Goal: Use online tool/utility: Utilize a website feature to perform a specific function

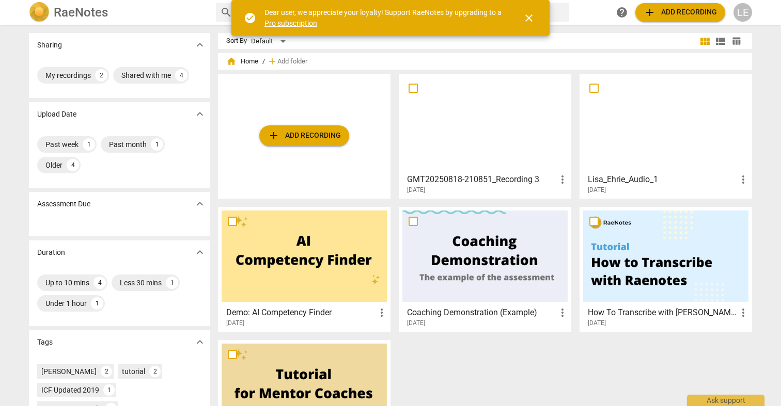
click at [526, 107] on div at bounding box center [484, 122] width 165 height 91
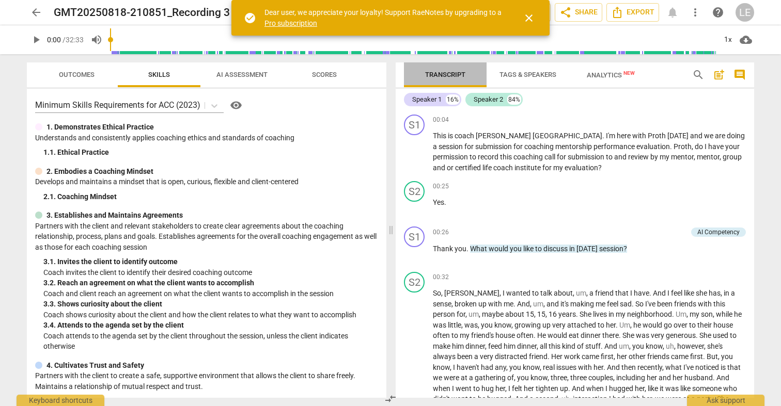
click at [459, 73] on span "Transcript" at bounding box center [445, 75] width 40 height 8
click at [622, 12] on icon "Export" at bounding box center [617, 12] width 12 height 12
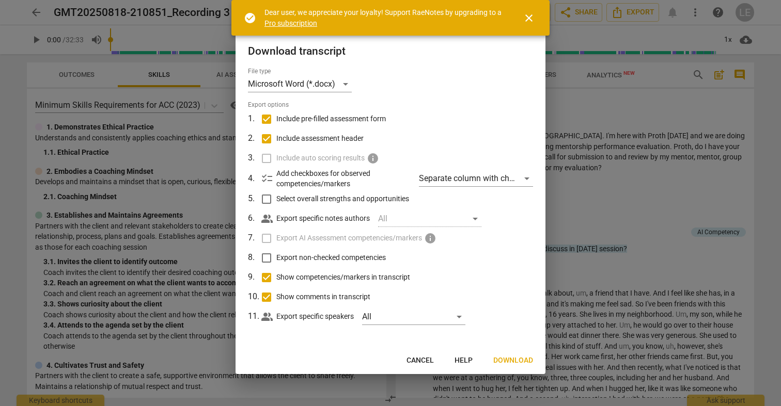
click at [266, 155] on label "Include auto scoring results info" at bounding box center [389, 159] width 270 height 20
click at [369, 156] on span "info" at bounding box center [373, 158] width 12 height 12
click at [406, 123] on label "Include pre-filled assessment form" at bounding box center [389, 119] width 270 height 20
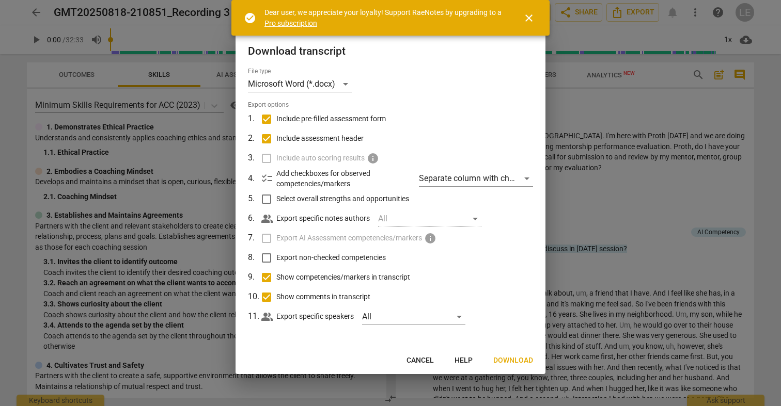
click at [276, 123] on input "Include pre-filled assessment form" at bounding box center [267, 119] width 20 height 20
checkbox input "false"
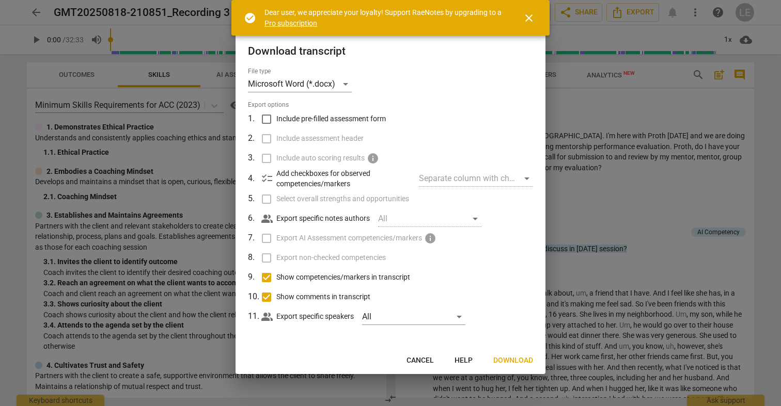
click at [270, 123] on input "Include pre-filled assessment form" at bounding box center [267, 119] width 20 height 20
checkbox input "true"
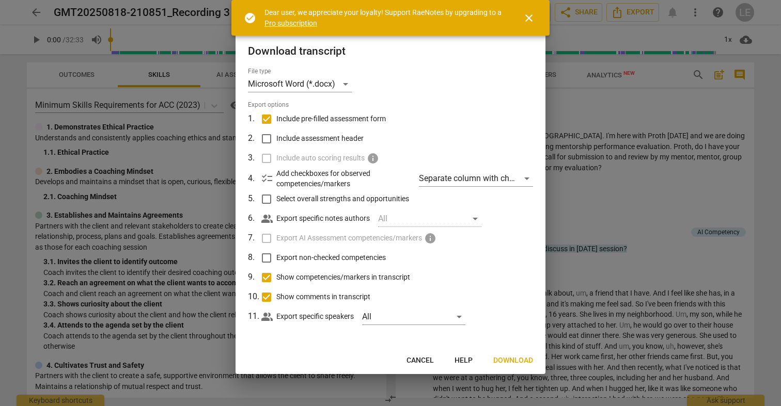
click at [266, 140] on input "Include assessment header" at bounding box center [267, 139] width 20 height 20
checkbox input "true"
click at [266, 198] on input "Select overall strengths and opportunities" at bounding box center [267, 199] width 20 height 20
checkbox input "true"
click at [523, 357] on span "Next" at bounding box center [523, 361] width 19 height 10
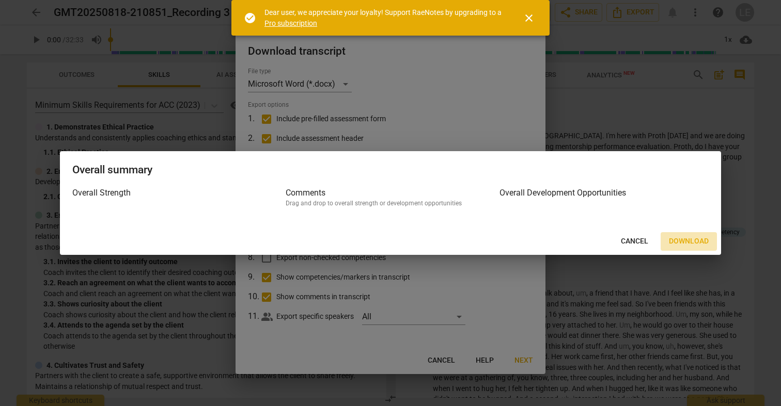
click at [687, 242] on span "Download" at bounding box center [688, 241] width 40 height 10
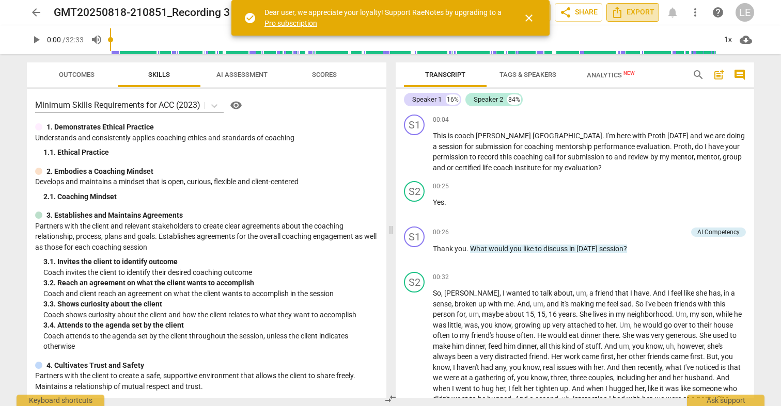
click at [618, 10] on icon "Export" at bounding box center [617, 12] width 12 height 12
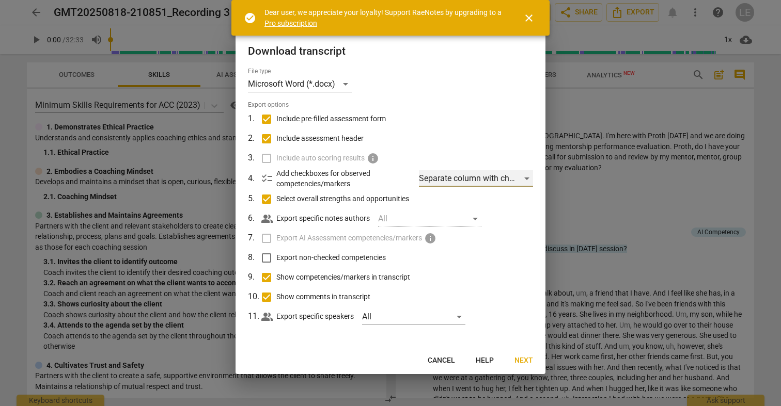
click at [524, 175] on div "Separate column with check marks" at bounding box center [476, 178] width 114 height 17
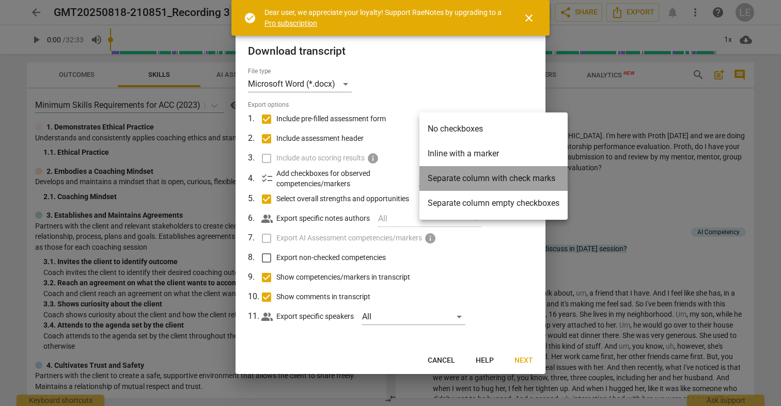
click at [524, 175] on li "Separate column with check marks" at bounding box center [493, 178] width 148 height 25
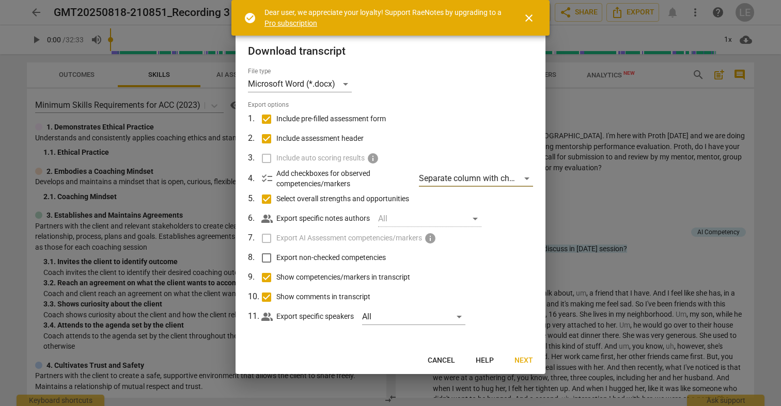
click at [262, 178] on span "checklist" at bounding box center [267, 178] width 12 height 12
click at [283, 178] on p "Add checkboxes for observed competencies/markers" at bounding box center [343, 178] width 134 height 21
click at [530, 15] on span "close" at bounding box center [528, 18] width 12 height 12
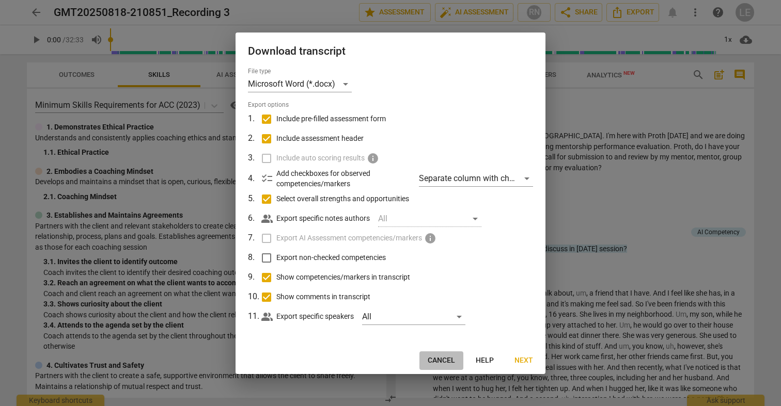
click at [448, 353] on button "Cancel" at bounding box center [441, 361] width 44 height 19
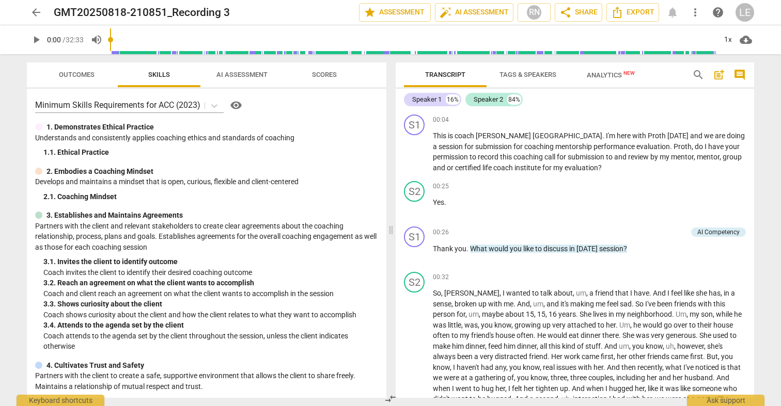
click at [235, 106] on span "visibility" at bounding box center [236, 105] width 12 height 12
click at [236, 75] on span "AI Assessment" at bounding box center [241, 75] width 51 height 8
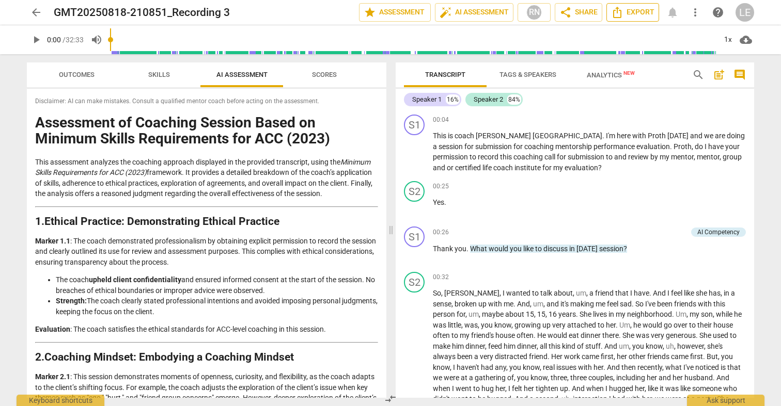
click at [646, 10] on span "Export" at bounding box center [632, 12] width 43 height 12
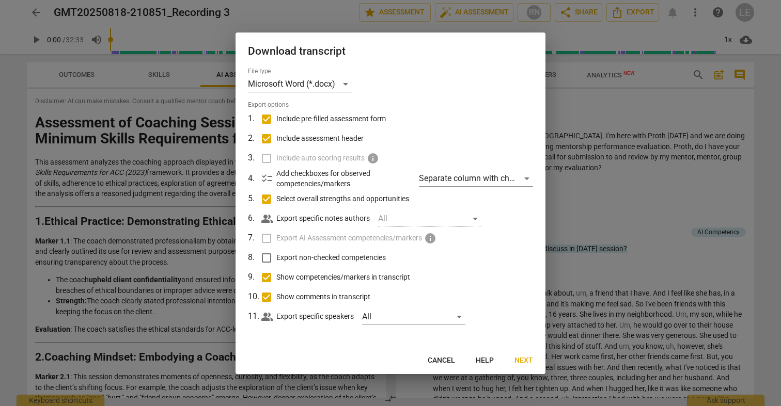
click at [520, 359] on span "Next" at bounding box center [523, 361] width 19 height 10
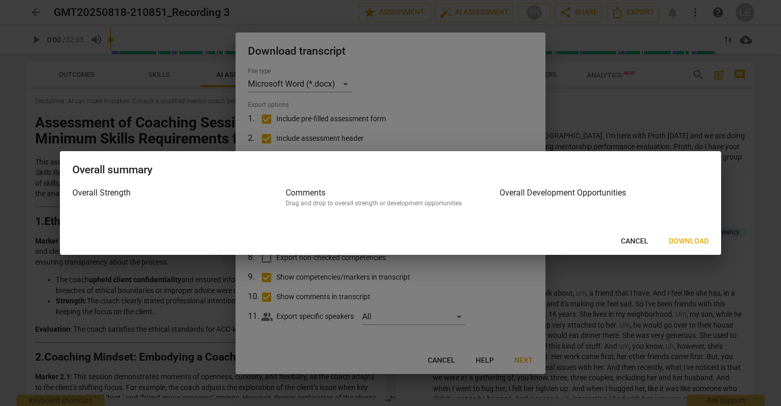
click at [687, 237] on span "Download" at bounding box center [688, 241] width 40 height 10
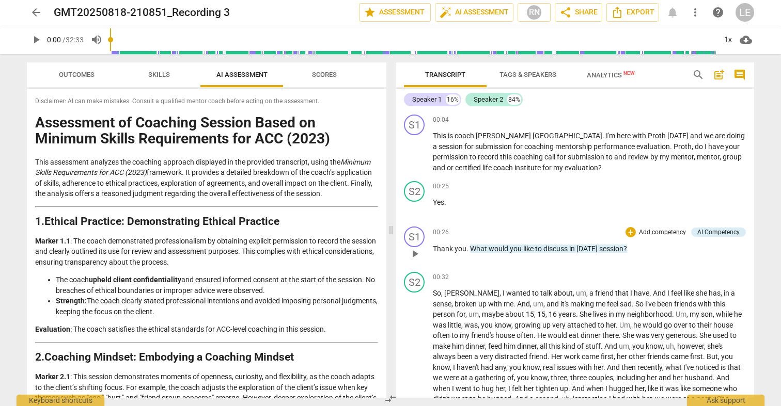
click at [638, 228] on p "Add competency" at bounding box center [662, 232] width 49 height 9
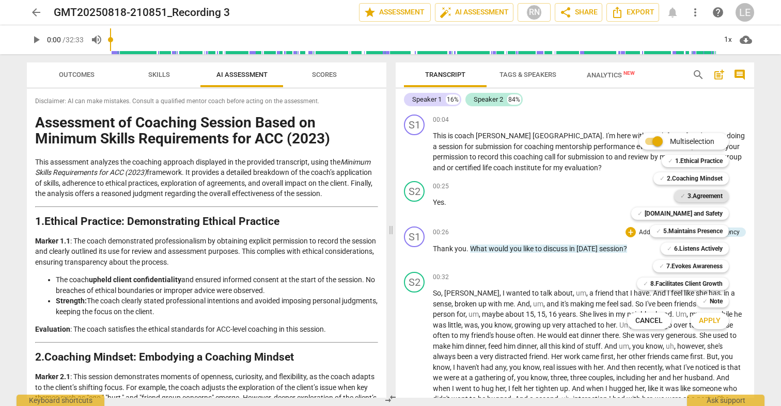
click at [704, 194] on b "3.Agreement" at bounding box center [704, 196] width 35 height 12
click at [709, 323] on span "Apply" at bounding box center [709, 321] width 22 height 10
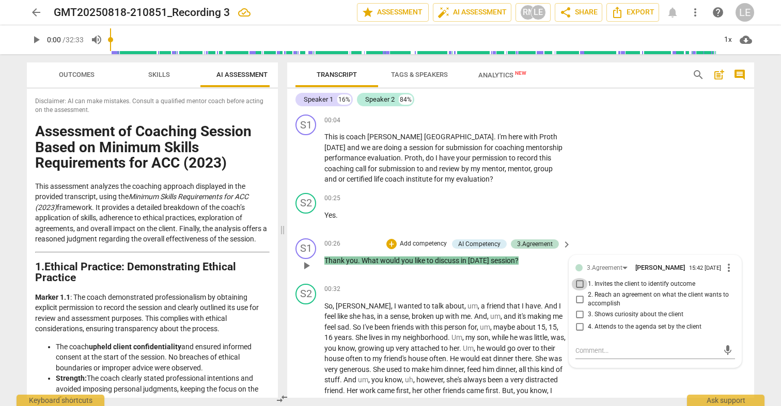
click at [578, 280] on input "1. Invites the client to identify outcome" at bounding box center [579, 284] width 17 height 12
checkbox input "true"
click at [636, 380] on div "S2 play_arrow pause 00:32 + Add competency keyboard_arrow_right So , [PERSON_NA…" at bounding box center [520, 409] width 467 height 258
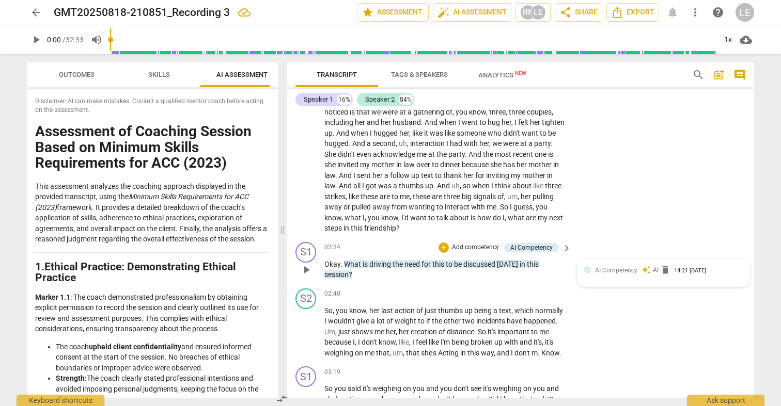
scroll to position [301, 0]
click at [544, 243] on div "AI Competency" at bounding box center [531, 246] width 42 height 9
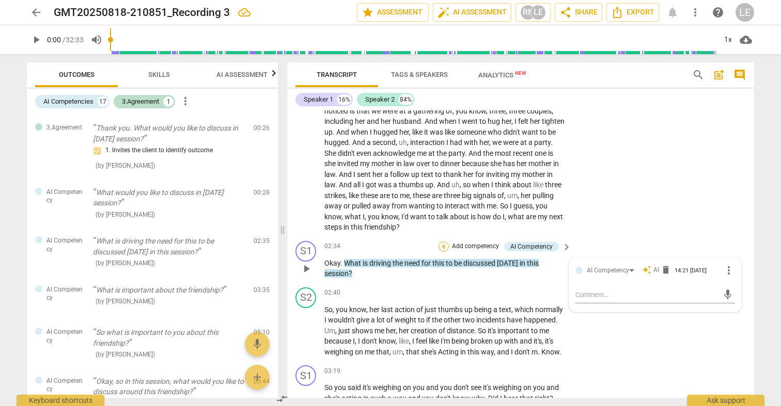
click at [440, 242] on div "+" at bounding box center [443, 247] width 10 height 10
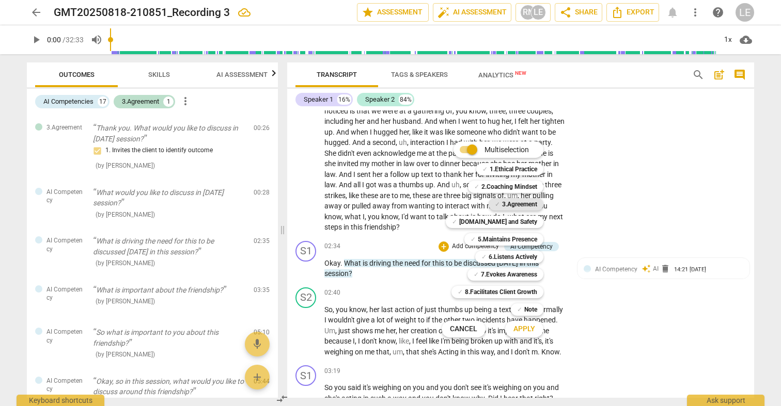
click at [503, 205] on b "3.Agreement" at bounding box center [519, 204] width 35 height 12
click at [525, 327] on span "Apply" at bounding box center [524, 329] width 22 height 10
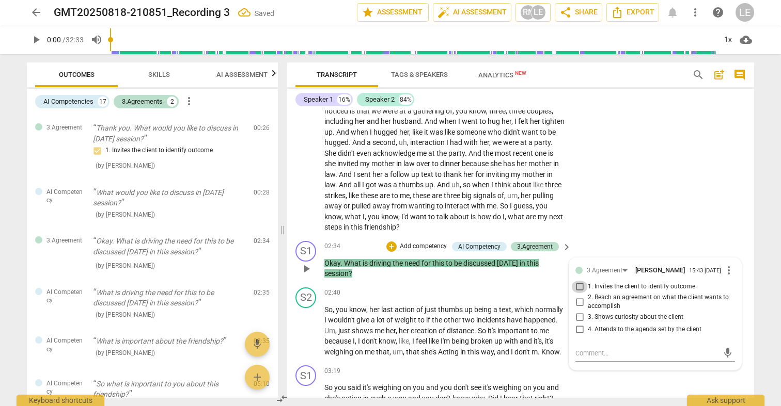
click at [578, 281] on input "1. Invites the client to identify outcome" at bounding box center [579, 287] width 17 height 12
checkbox input "true"
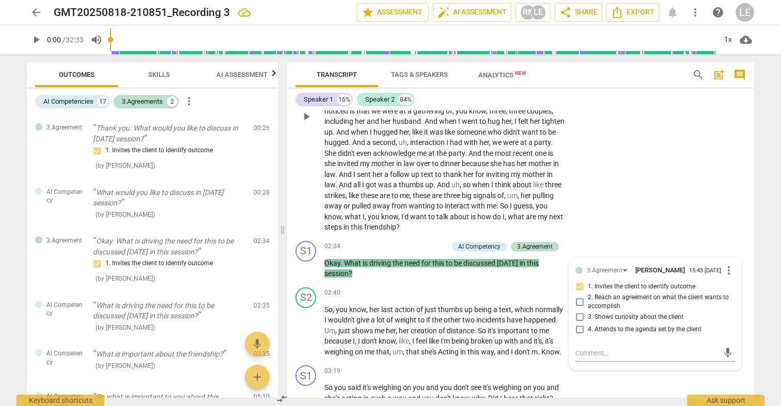
click at [623, 221] on div "S2 play_arrow pause 00:32 + Add competency keyboard_arrow_right So , [PERSON_NA…" at bounding box center [520, 108] width 467 height 258
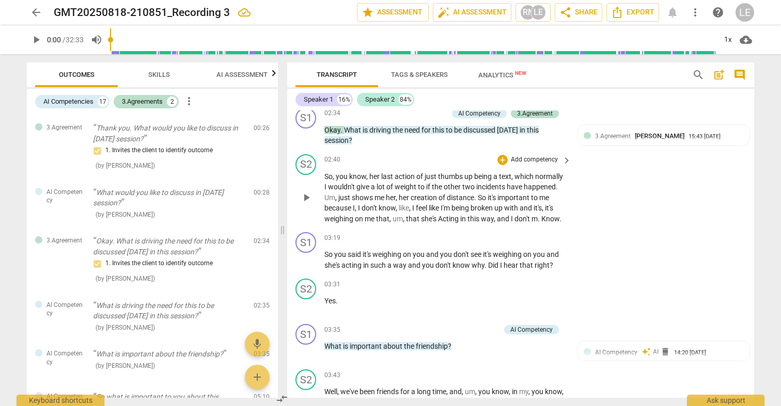
scroll to position [436, 0]
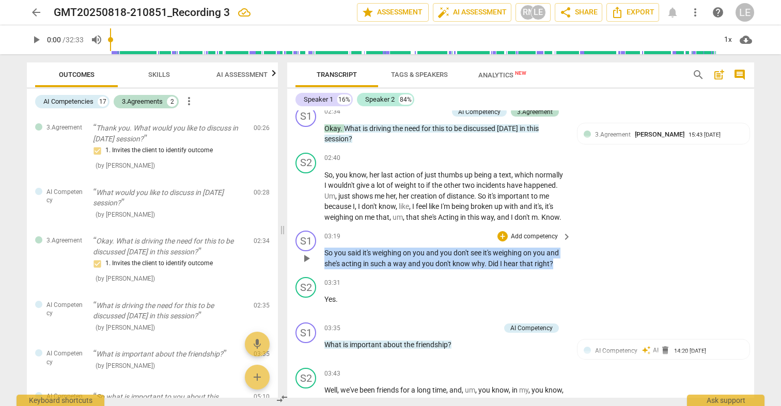
drag, startPoint x: 324, startPoint y: 256, endPoint x: 535, endPoint y: 267, distance: 210.9
click at [535, 268] on p "So you said it's weighing on you and you don't see it's weighing on you and she…" at bounding box center [445, 258] width 242 height 21
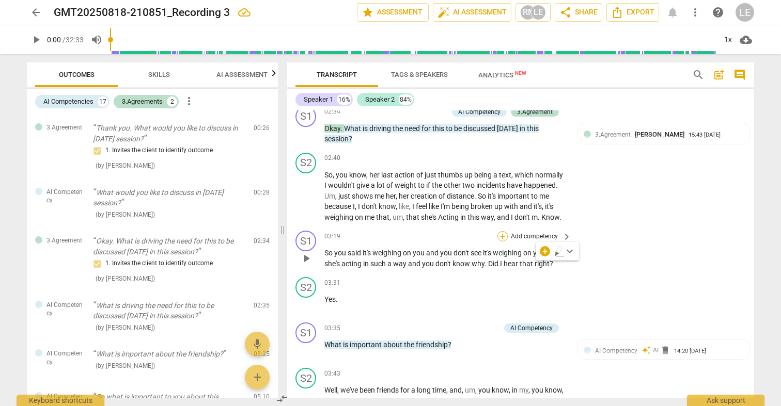
click at [503, 236] on div "+" at bounding box center [502, 236] width 10 height 10
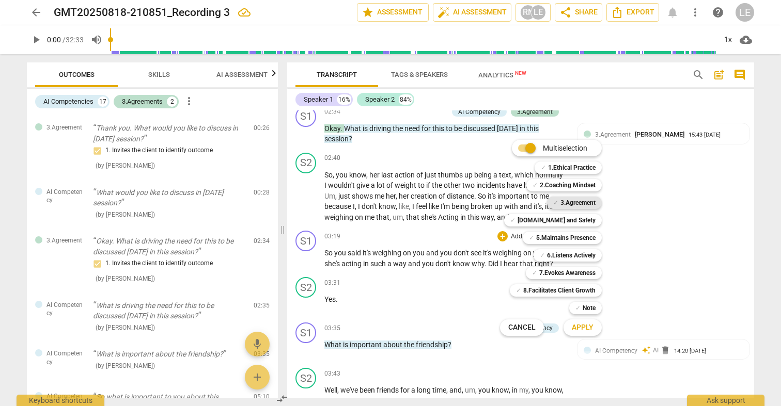
click at [556, 199] on span "✓" at bounding box center [555, 203] width 5 height 12
click at [578, 324] on span "Apply" at bounding box center [582, 328] width 22 height 10
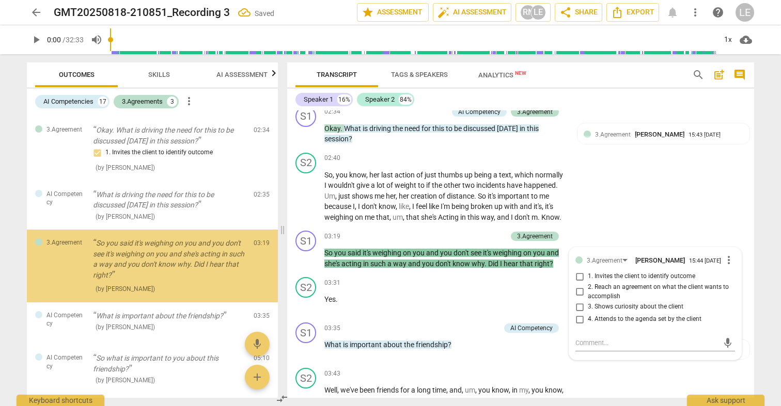
scroll to position [117, 0]
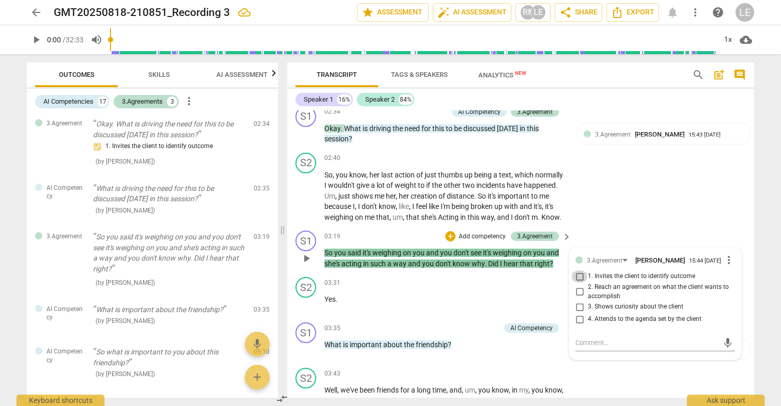
click at [579, 280] on input "1. Invites the client to identify outcome" at bounding box center [579, 276] width 17 height 12
checkbox input "true"
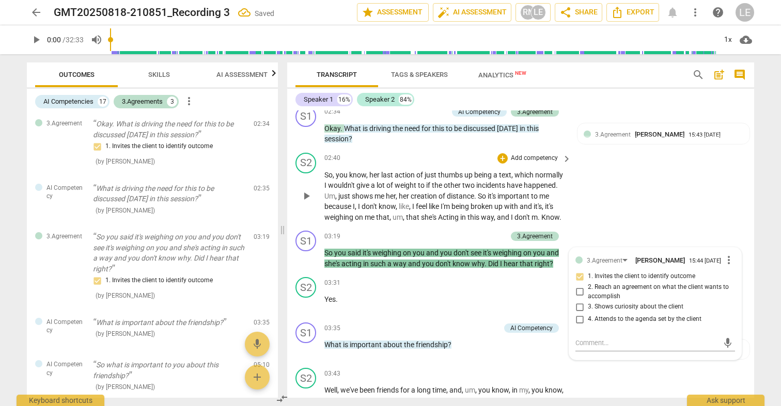
click at [634, 211] on div "S2 play_arrow pause 02:40 + Add competency keyboard_arrow_right So , you know ,…" at bounding box center [520, 188] width 467 height 78
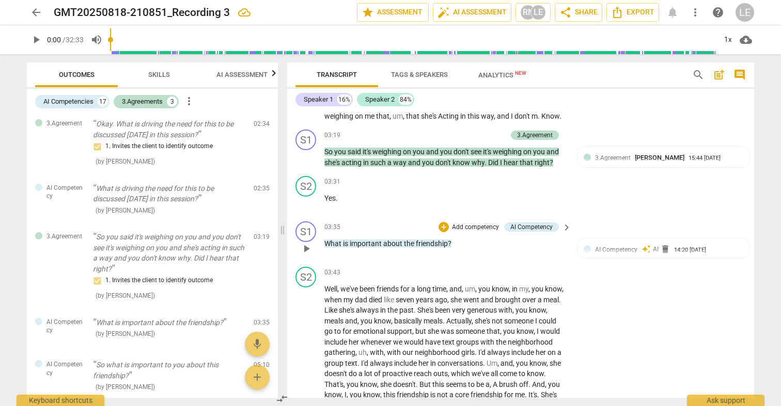
scroll to position [537, 0]
click at [474, 226] on p "Add competency" at bounding box center [475, 226] width 49 height 9
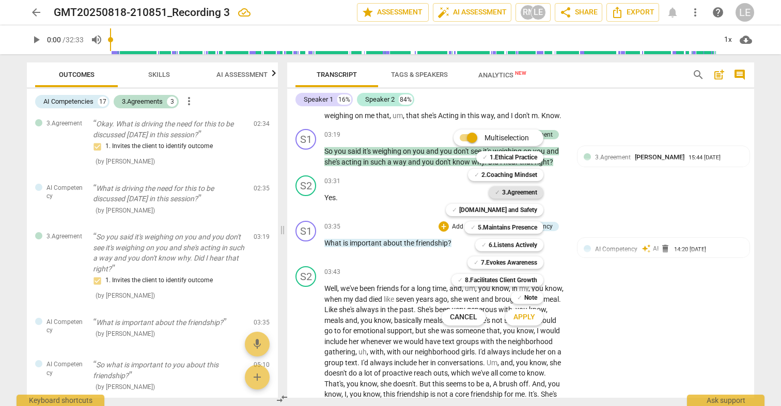
click at [502, 193] on b "3.Agreement" at bounding box center [519, 192] width 35 height 12
click at [522, 312] on button "Apply" at bounding box center [524, 317] width 38 height 19
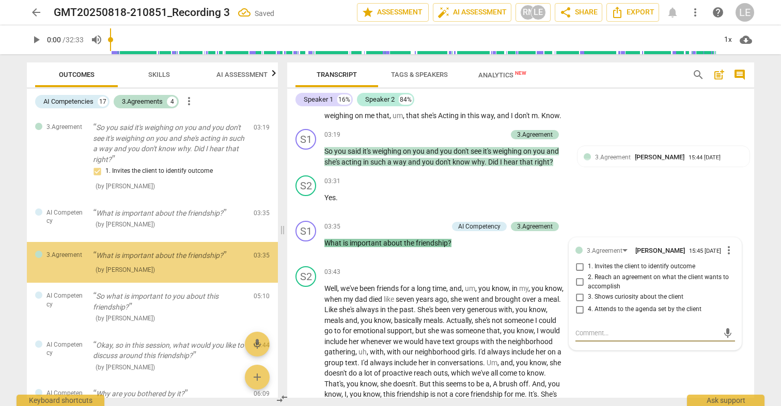
scroll to position [228, 0]
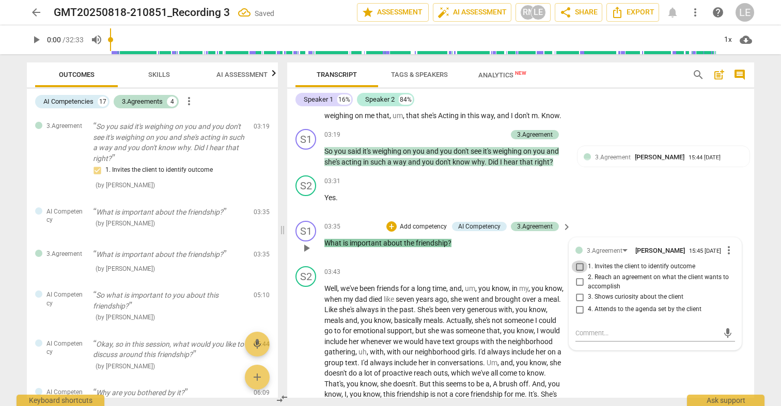
click at [581, 265] on input "1. Invites the client to identify outcome" at bounding box center [579, 267] width 17 height 12
checkbox input "true"
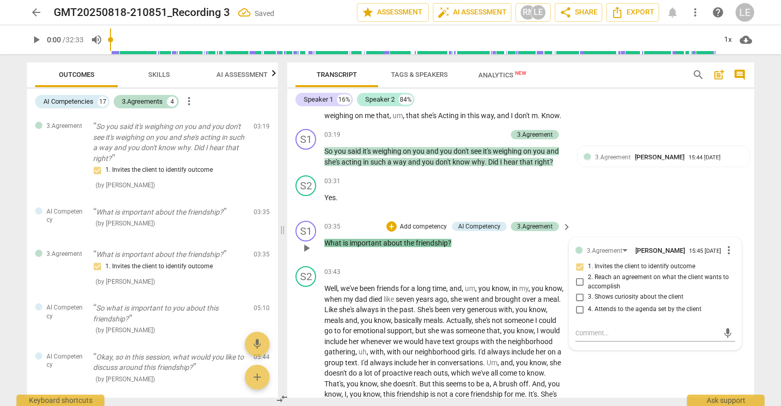
click at [600, 220] on div "S1 play_arrow pause 03:35 + Add competency AI Competency 3.Agreement keyboard_a…" at bounding box center [520, 239] width 467 height 45
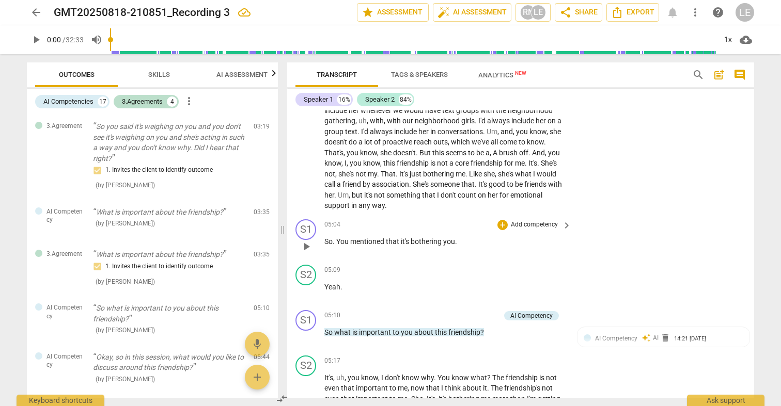
scroll to position [772, 0]
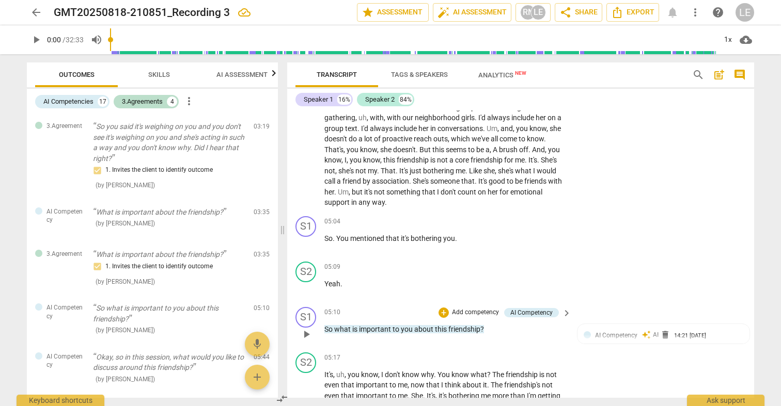
click at [483, 309] on p "Add competency" at bounding box center [475, 312] width 49 height 9
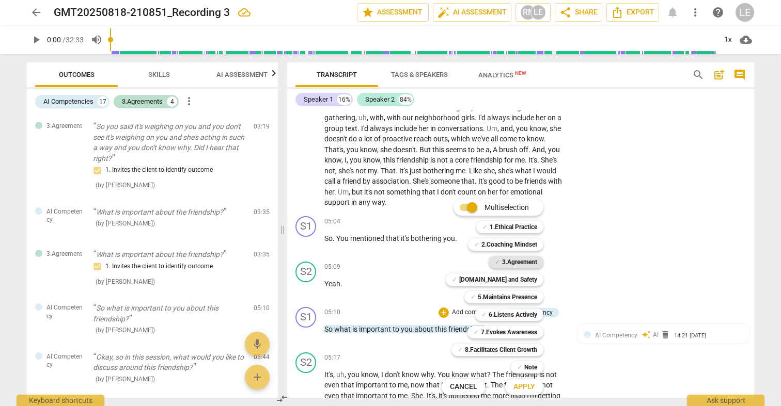
click at [511, 261] on b "3.Agreement" at bounding box center [519, 262] width 35 height 12
click at [528, 388] on span "Apply" at bounding box center [524, 387] width 22 height 10
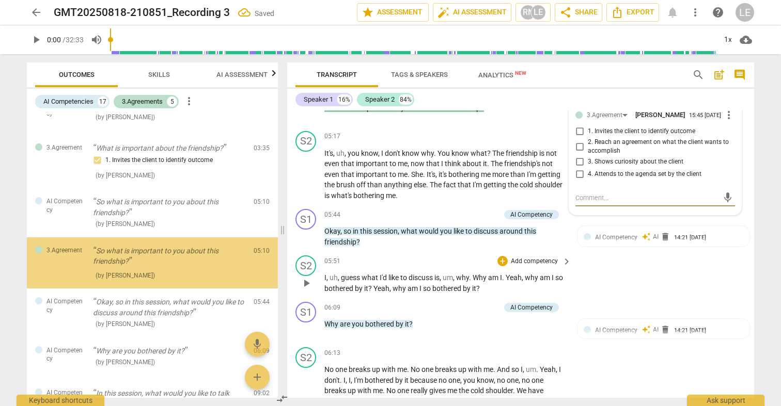
scroll to position [994, 0]
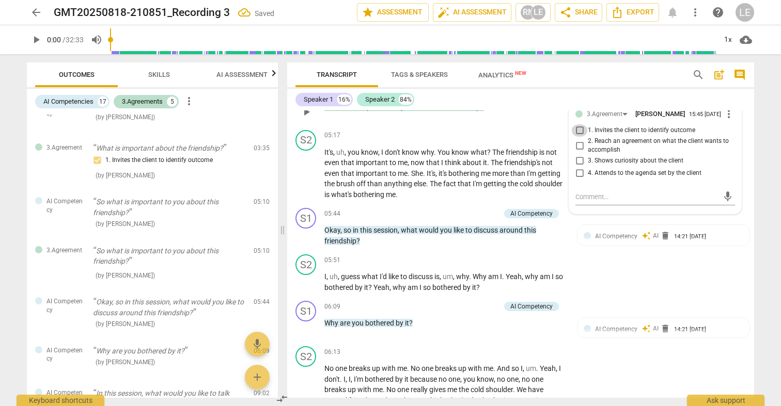
click at [578, 130] on input "1. Invites the client to identify outcome" at bounding box center [579, 130] width 17 height 12
checkbox input "true"
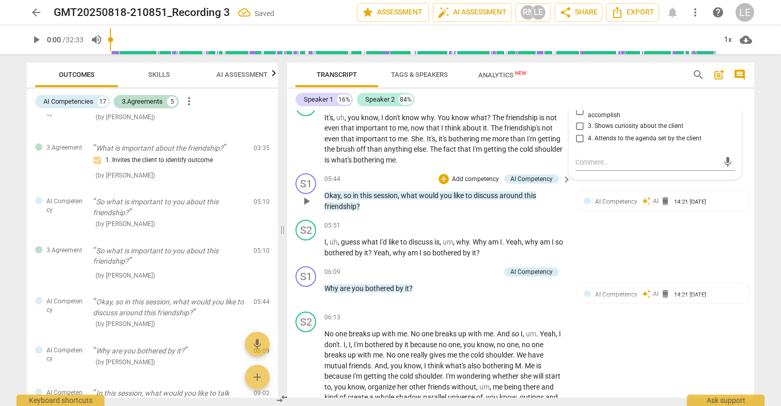
scroll to position [1029, 0]
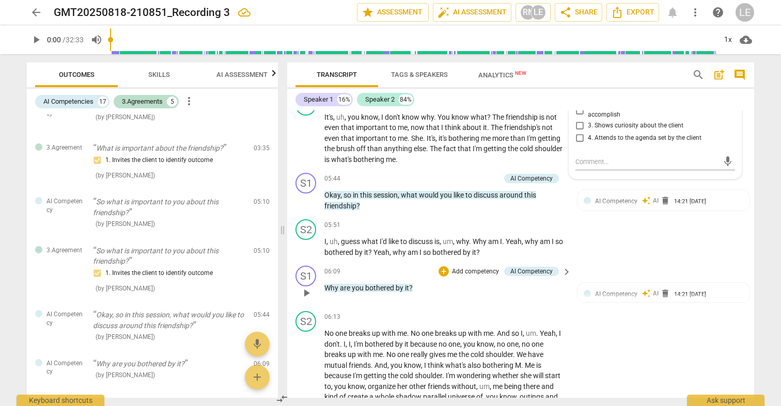
click at [487, 267] on p "Add competency" at bounding box center [475, 271] width 49 height 9
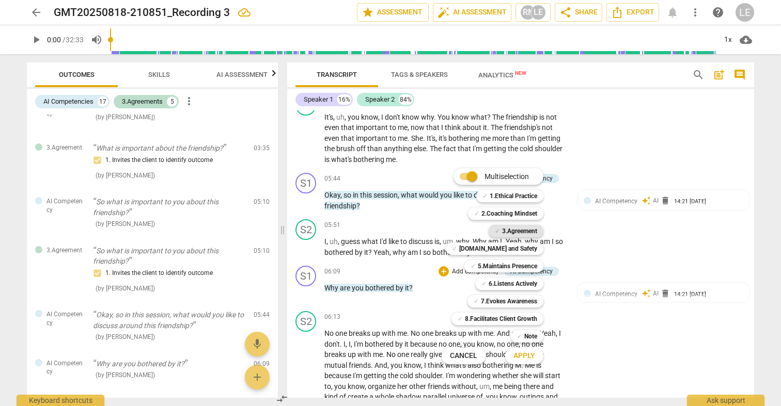
click at [513, 232] on b "3.Agreement" at bounding box center [519, 231] width 35 height 12
click at [528, 356] on span "Apply" at bounding box center [524, 356] width 22 height 10
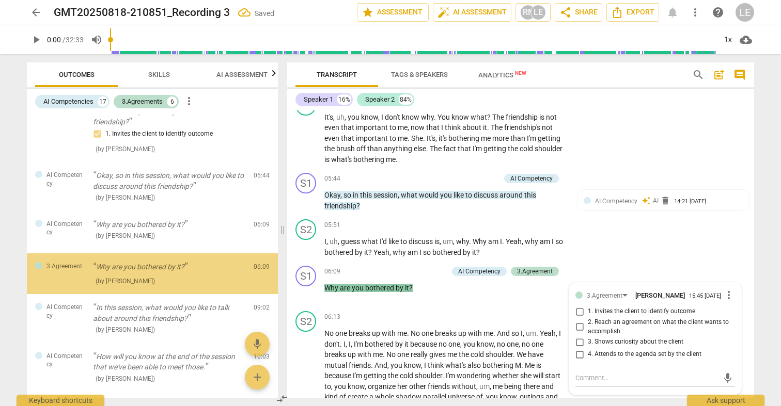
scroll to position [482, 0]
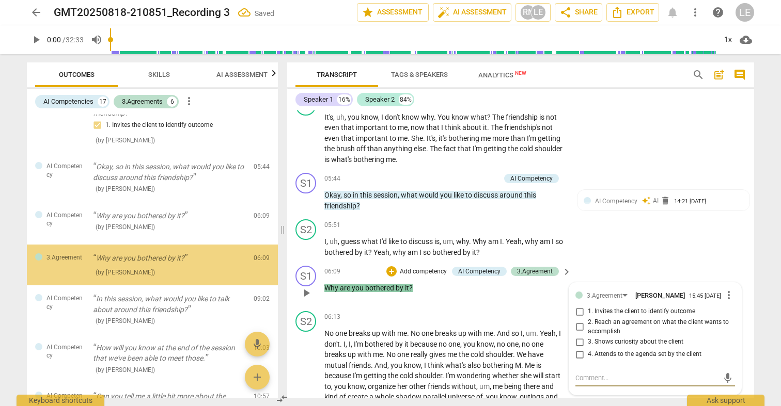
click at [582, 306] on input "1. Invites the client to identify outcome" at bounding box center [579, 312] width 17 height 12
checkbox input "true"
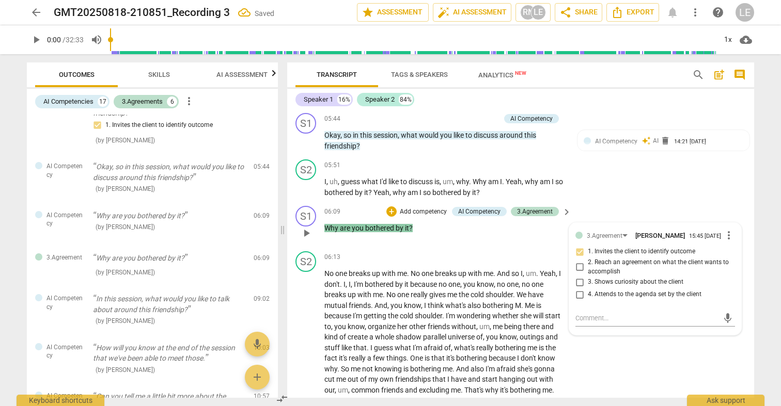
scroll to position [1094, 0]
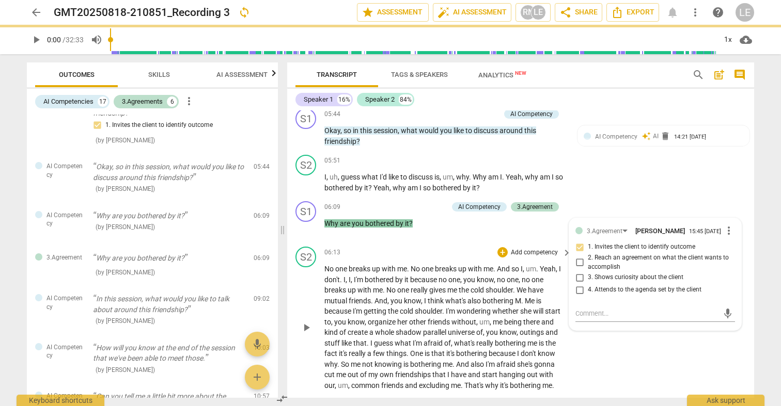
click at [599, 349] on div "S2 play_arrow pause 06:13 + Add competency keyboard_arrow_right No one breaks u…" at bounding box center [520, 319] width 467 height 152
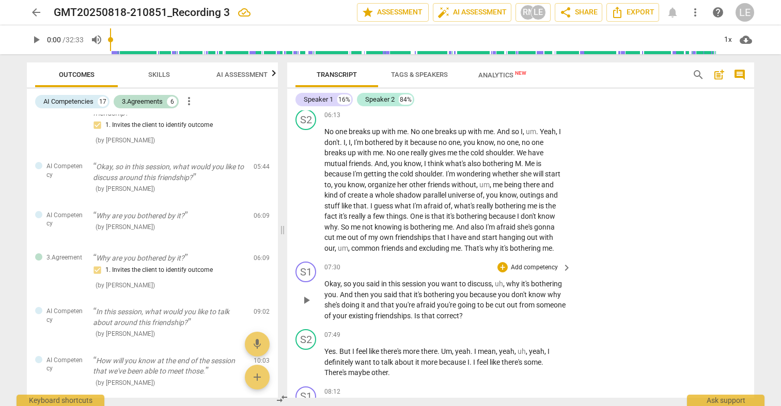
scroll to position [1238, 0]
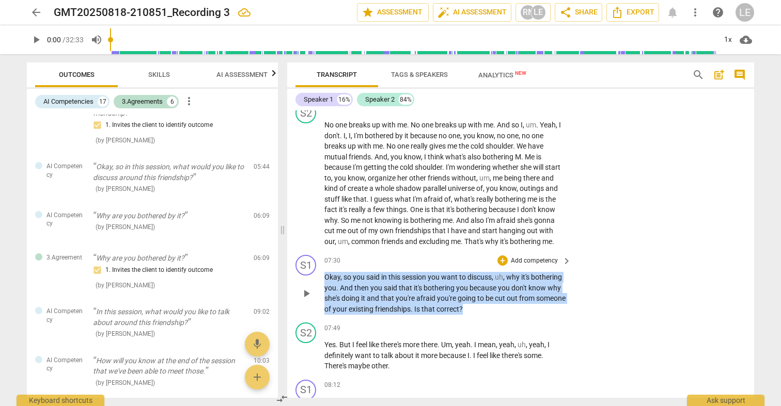
drag, startPoint x: 326, startPoint y: 269, endPoint x: 514, endPoint y: 291, distance: 189.2
click at [514, 291] on p "Okay , so you said in this session you want to discuss , uh , why it's botherin…" at bounding box center [445, 293] width 242 height 42
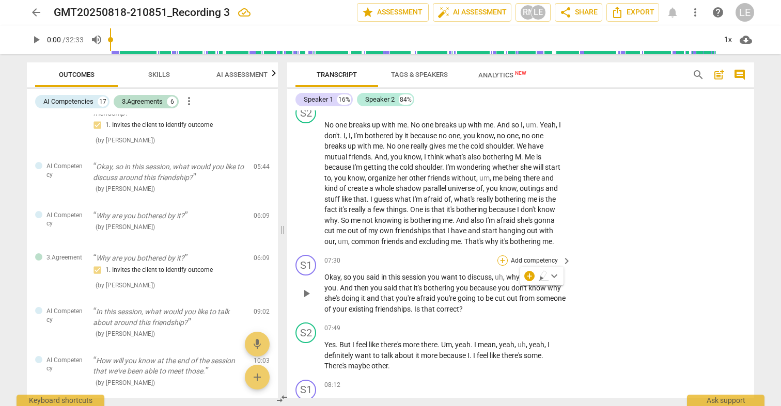
click at [505, 256] on div "+" at bounding box center [502, 261] width 10 height 10
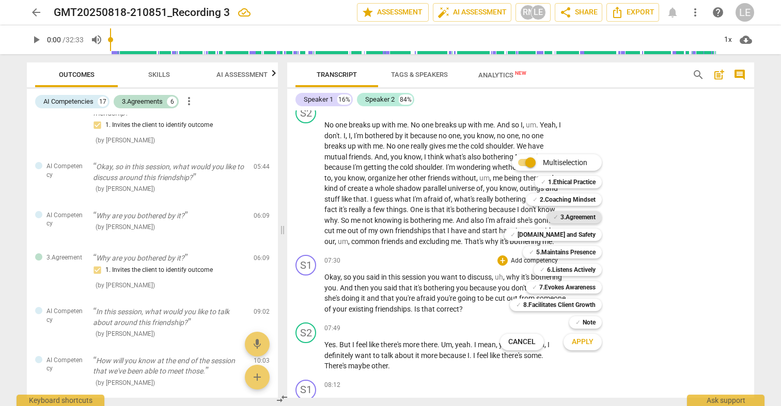
click at [576, 215] on b "3.Agreement" at bounding box center [577, 217] width 35 height 12
click at [577, 343] on span "Apply" at bounding box center [582, 342] width 22 height 10
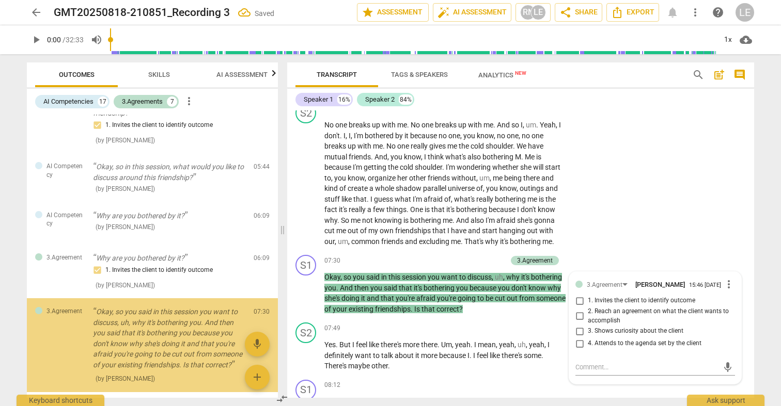
scroll to position [566, 0]
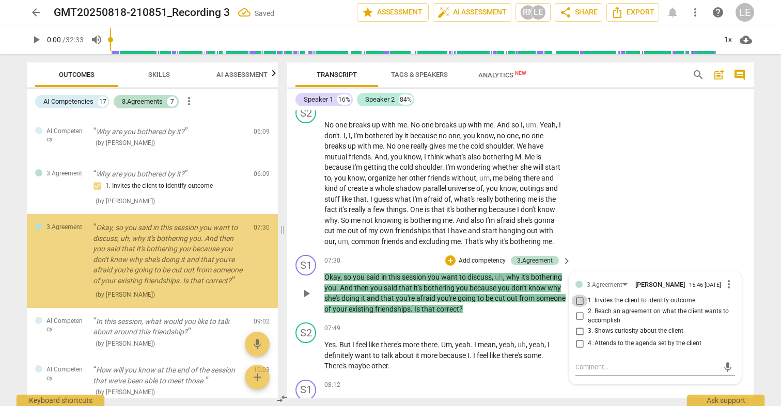
click at [582, 296] on input "1. Invites the client to identify outcome" at bounding box center [579, 301] width 17 height 12
checkbox input "true"
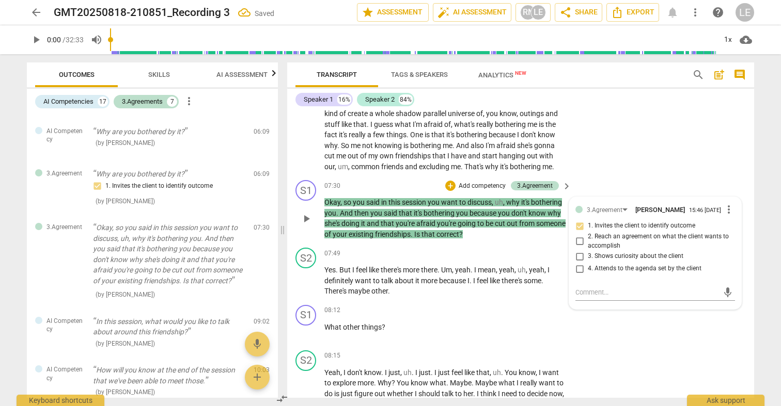
scroll to position [1317, 0]
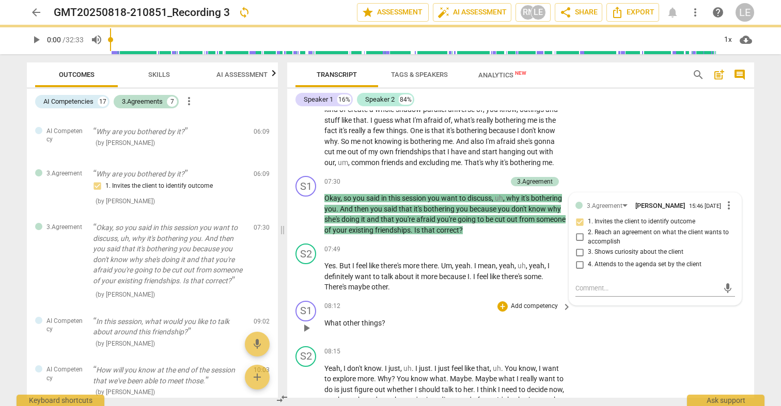
click at [580, 323] on div "S1 play_arrow pause 08:12 + Add competency keyboard_arrow_right What other thin…" at bounding box center [520, 319] width 467 height 45
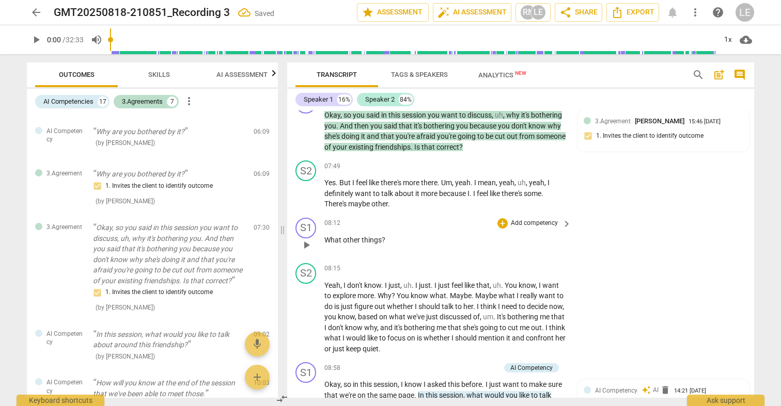
scroll to position [1408, 0]
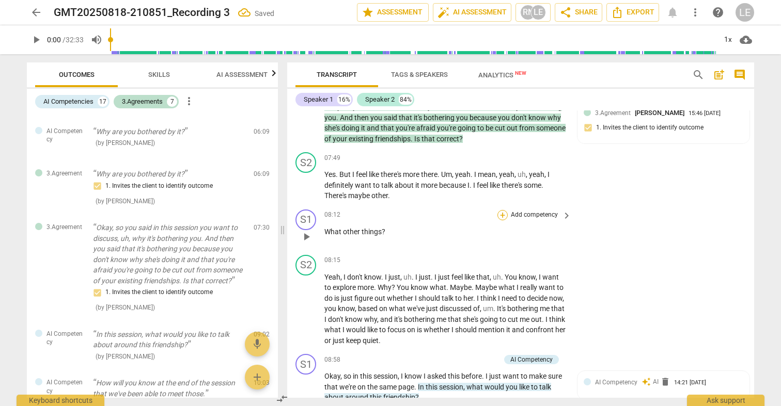
click at [505, 210] on div "+" at bounding box center [502, 215] width 10 height 10
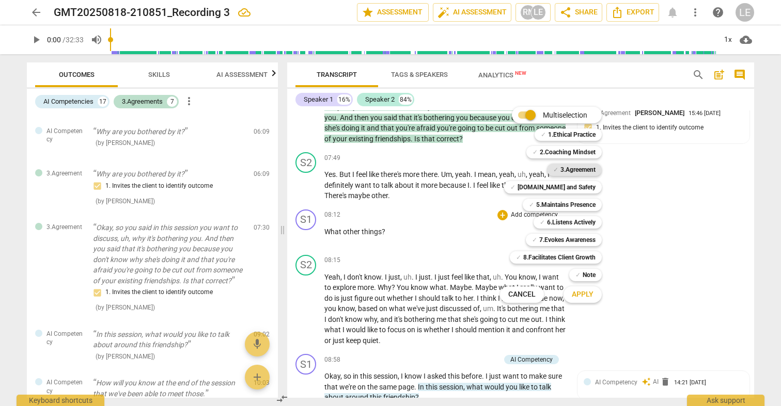
click at [564, 166] on b "3.Agreement" at bounding box center [577, 170] width 35 height 12
click at [586, 298] on span "Apply" at bounding box center [582, 295] width 22 height 10
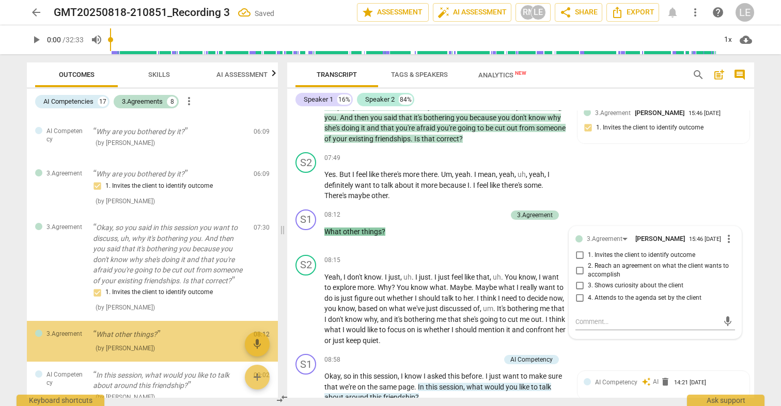
scroll to position [650, 0]
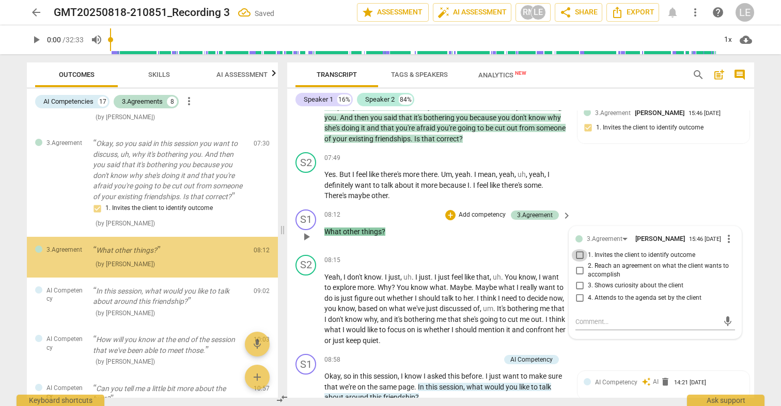
click at [579, 249] on input "1. Invites the client to identify outcome" at bounding box center [579, 255] width 17 height 12
checkbox input "true"
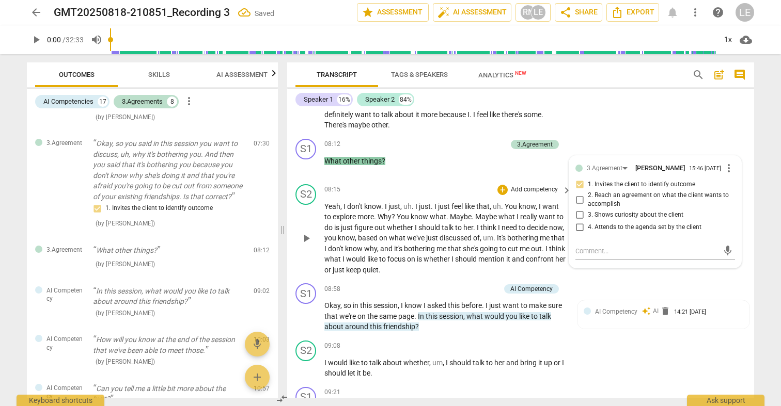
scroll to position [1489, 0]
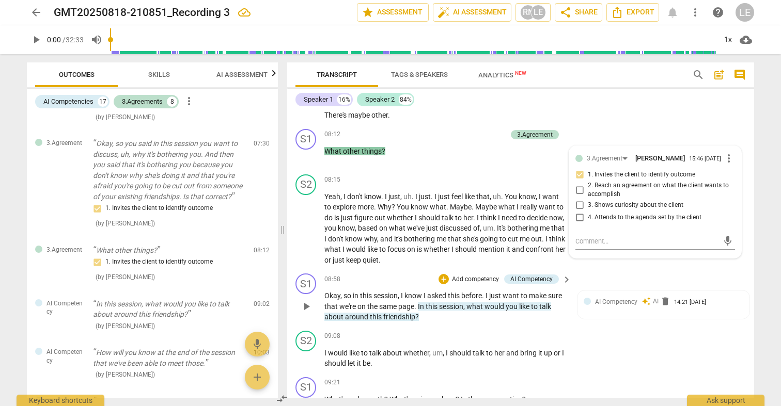
click at [457, 274] on div "+ Add competency AI Competency" at bounding box center [498, 279] width 120 height 11
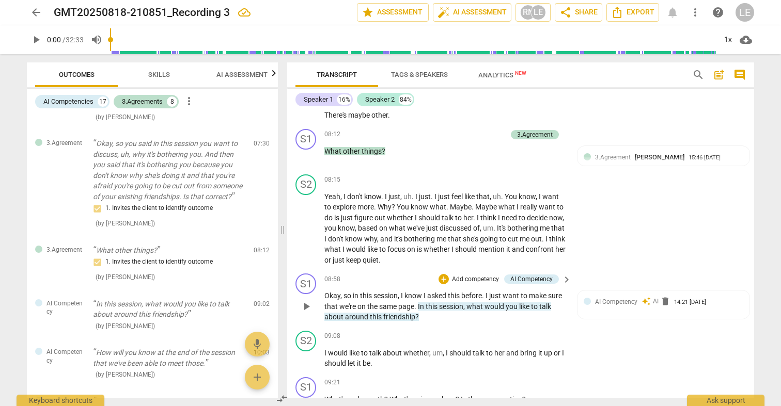
click at [459, 275] on p "Add competency" at bounding box center [475, 279] width 49 height 9
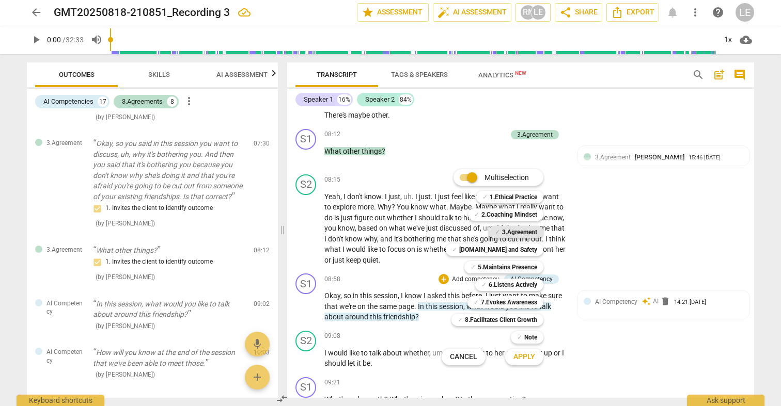
click at [500, 230] on div "✓ 3.Agreement" at bounding box center [515, 232] width 55 height 12
click at [527, 355] on span "Apply" at bounding box center [524, 357] width 22 height 10
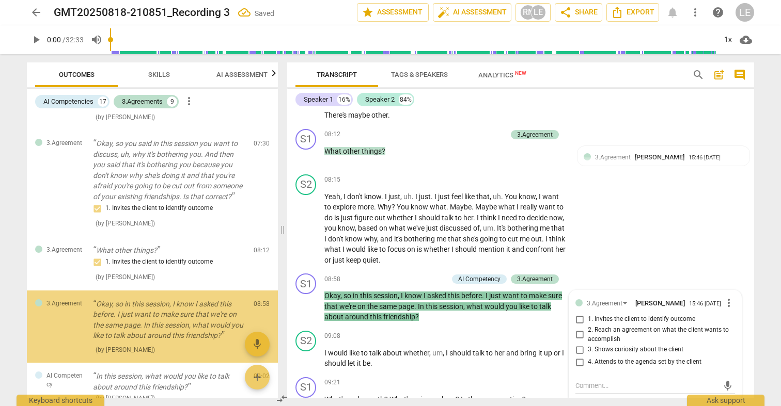
scroll to position [719, 0]
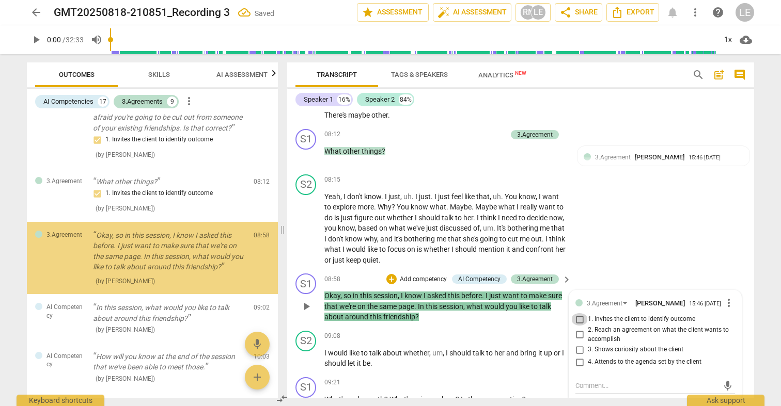
click at [582, 313] on input "1. Invites the client to identify outcome" at bounding box center [579, 319] width 17 height 12
checkbox input "true"
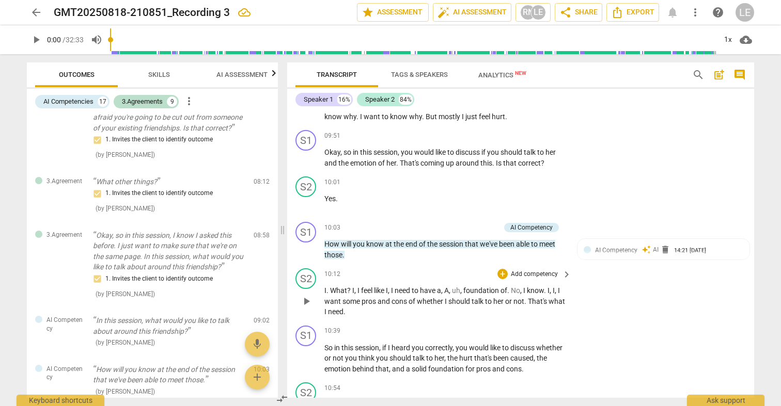
scroll to position [1893, 0]
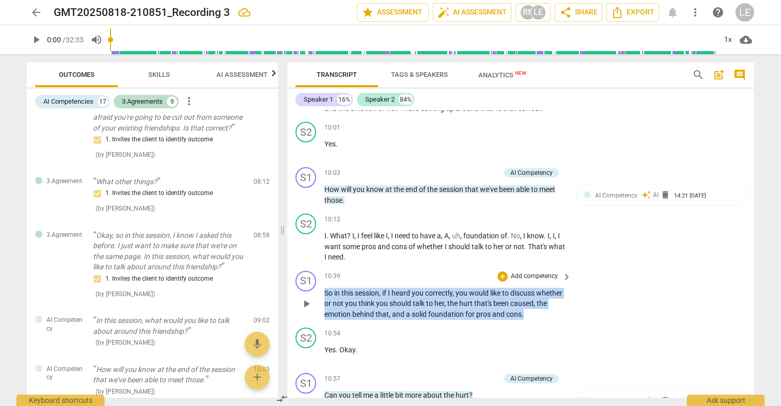
drag, startPoint x: 326, startPoint y: 275, endPoint x: 538, endPoint y: 288, distance: 212.5
click at [538, 288] on p "So in this session , if I heard you correctly , you would like to discuss wheth…" at bounding box center [445, 304] width 242 height 32
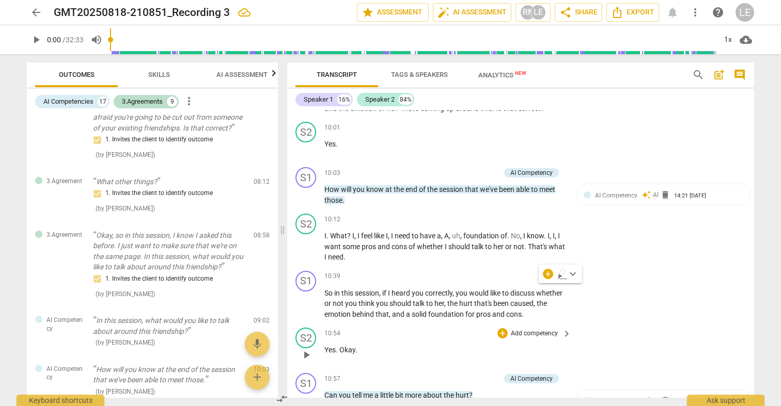
click at [549, 324] on div "S2 play_arrow pause 10:54 + Add competency keyboard_arrow_right Yes . Okay ." at bounding box center [520, 346] width 467 height 45
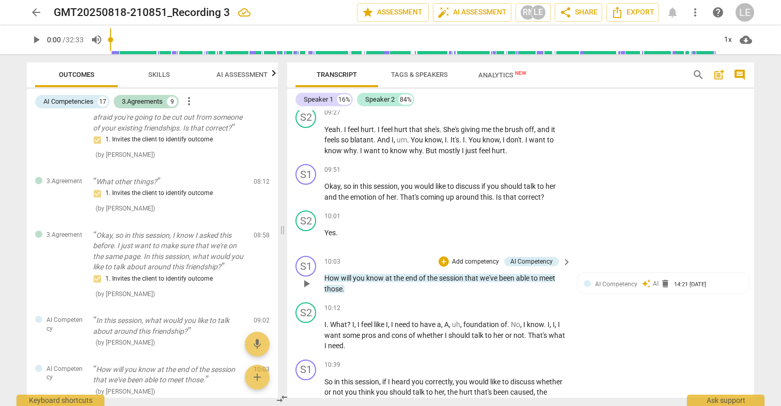
scroll to position [1791, 0]
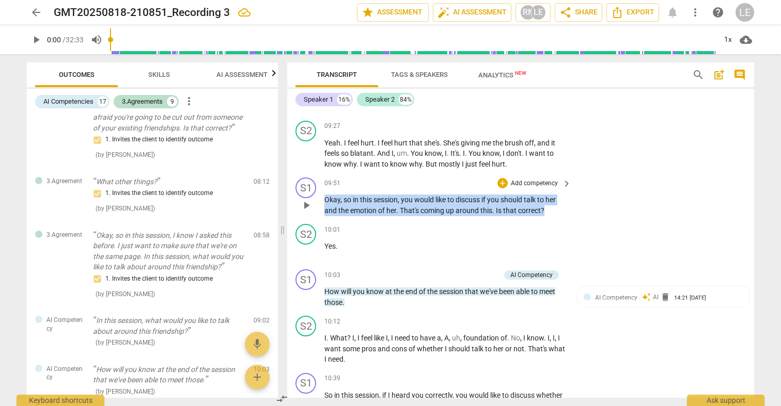
drag, startPoint x: 326, startPoint y: 187, endPoint x: 532, endPoint y: 204, distance: 206.6
click at [532, 204] on div "S1 play_arrow pause 09:51 + Add competency keyboard_arrow_right Okay , so in th…" at bounding box center [520, 196] width 467 height 46
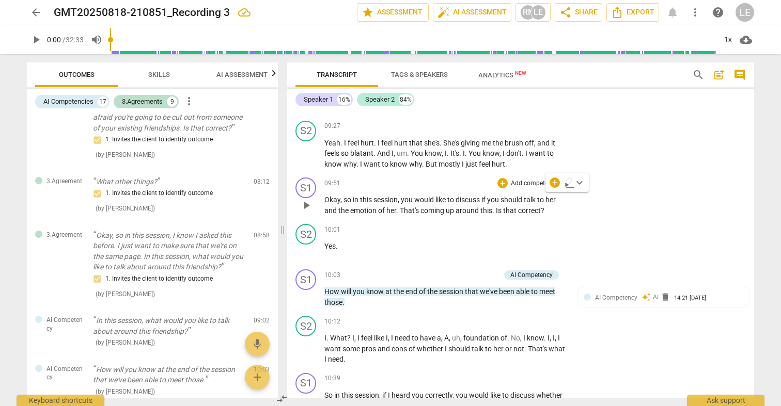
click at [536, 179] on p "Add competency" at bounding box center [533, 183] width 49 height 9
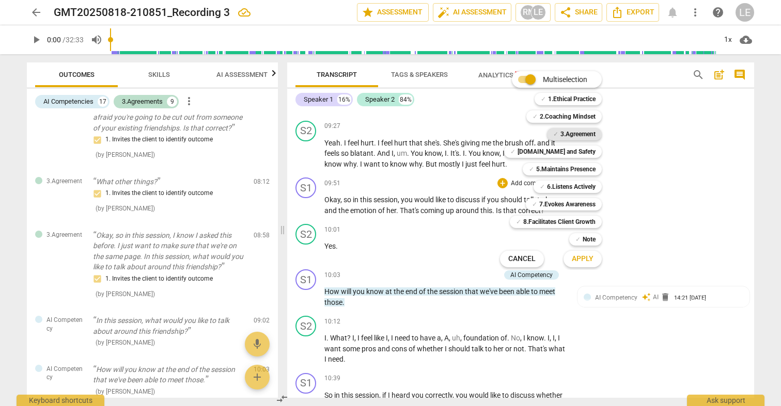
click at [555, 131] on span "✓" at bounding box center [555, 134] width 5 height 12
click at [578, 258] on span "Apply" at bounding box center [582, 259] width 22 height 10
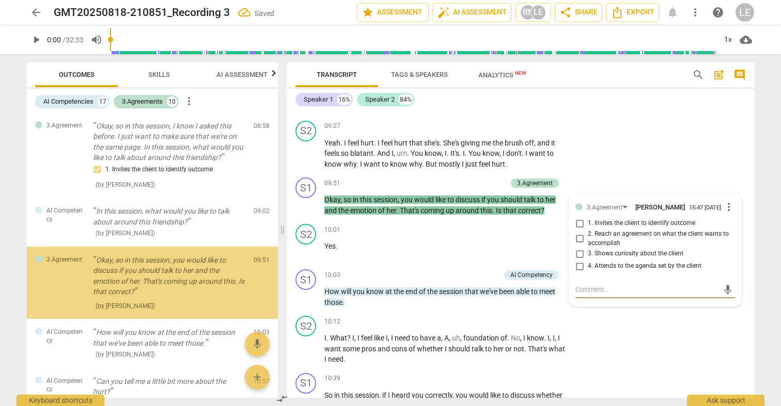
scroll to position [851, 0]
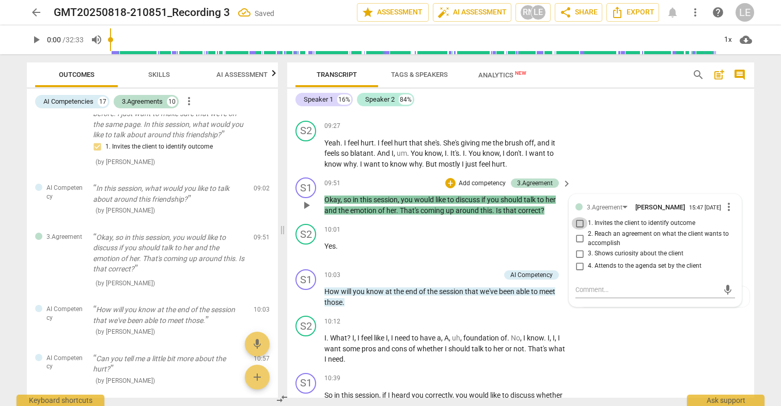
click at [579, 217] on input "1. Invites the client to identify outcome" at bounding box center [579, 223] width 17 height 12
checkbox input "true"
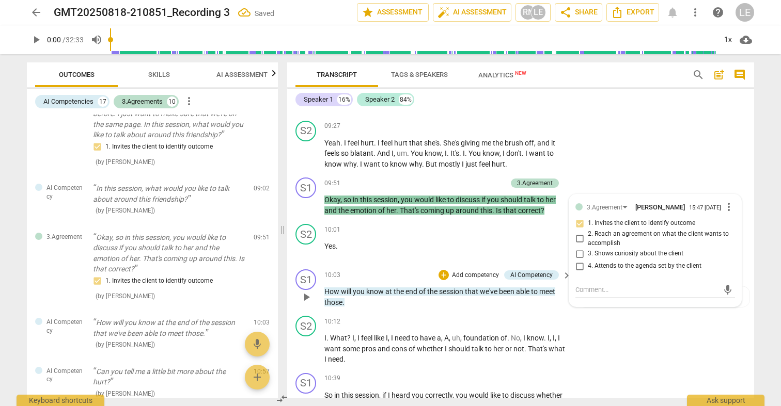
click at [451, 271] on p "Add competency" at bounding box center [475, 275] width 49 height 9
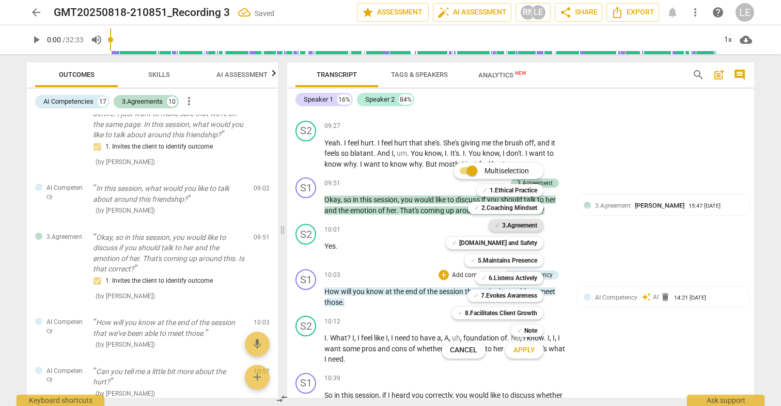
click at [499, 228] on div "✓ 3.Agreement" at bounding box center [515, 225] width 55 height 12
click at [525, 352] on span "Apply" at bounding box center [524, 350] width 22 height 10
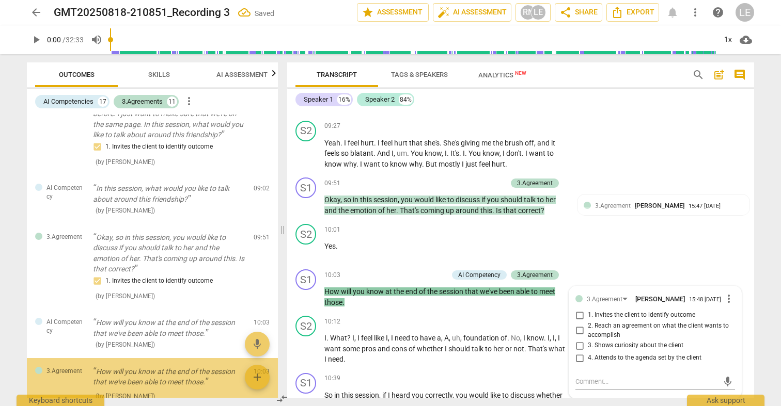
scroll to position [973, 0]
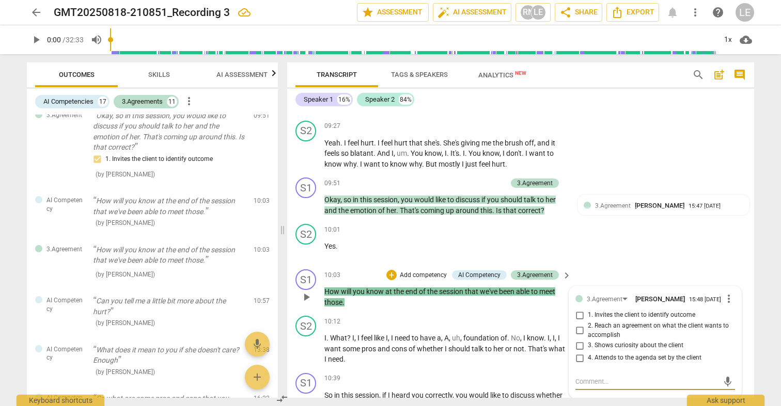
click at [578, 309] on input "1. Invites the client to identify outcome" at bounding box center [579, 315] width 17 height 12
checkbox input "true"
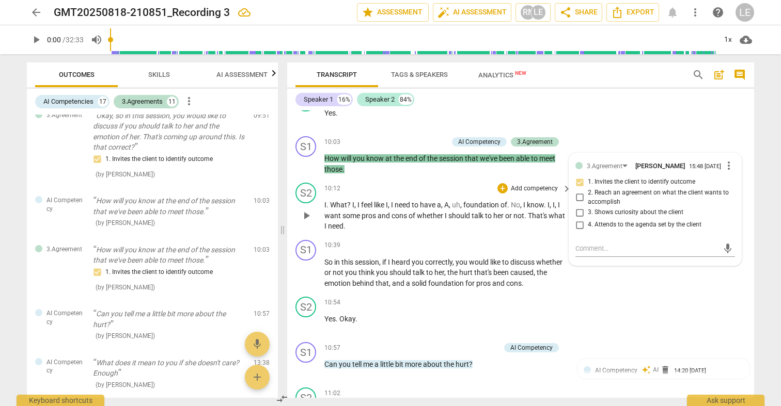
scroll to position [1923, 0]
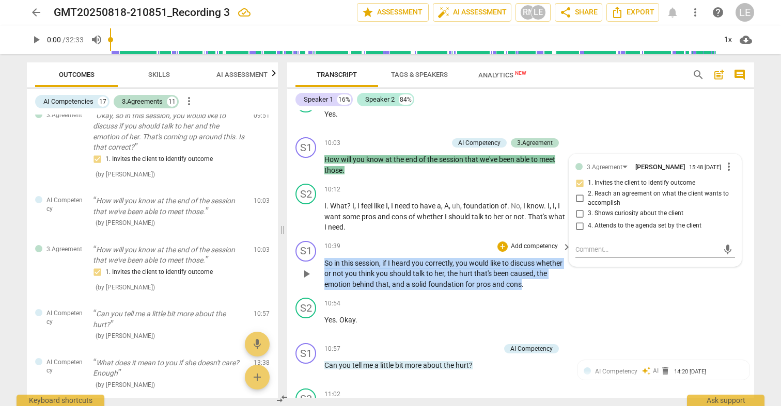
drag, startPoint x: 326, startPoint y: 247, endPoint x: 533, endPoint y: 262, distance: 207.0
click at [533, 262] on p "So in this session , if I heard you correctly , you would like to discuss wheth…" at bounding box center [445, 274] width 242 height 32
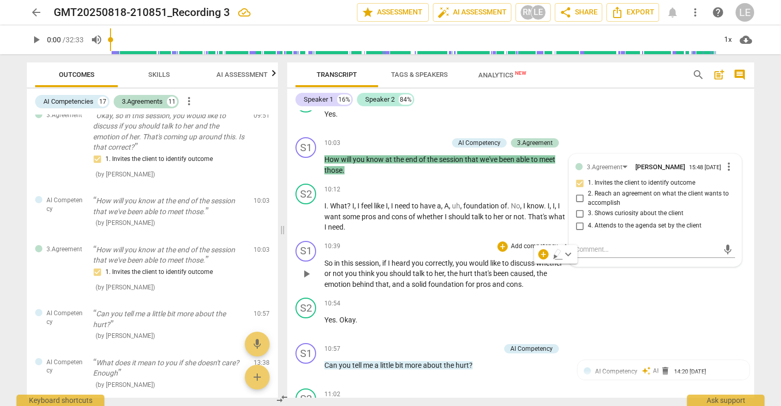
click at [526, 242] on p "Add competency" at bounding box center [533, 246] width 49 height 9
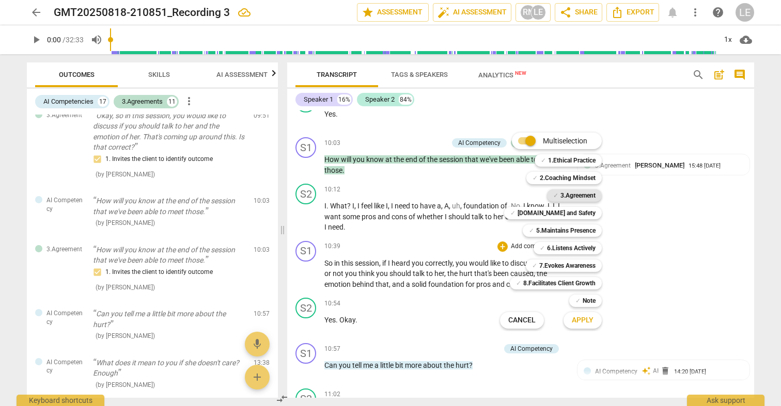
click at [560, 197] on b "3.Agreement" at bounding box center [577, 195] width 35 height 12
click at [569, 198] on b "3.Agreement" at bounding box center [577, 195] width 35 height 12
click at [587, 324] on span "Apply" at bounding box center [582, 320] width 22 height 10
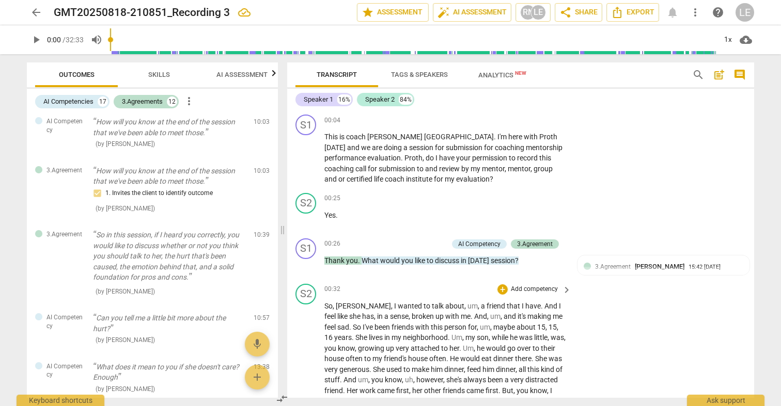
scroll to position [2005, 0]
